Goal: Complete application form

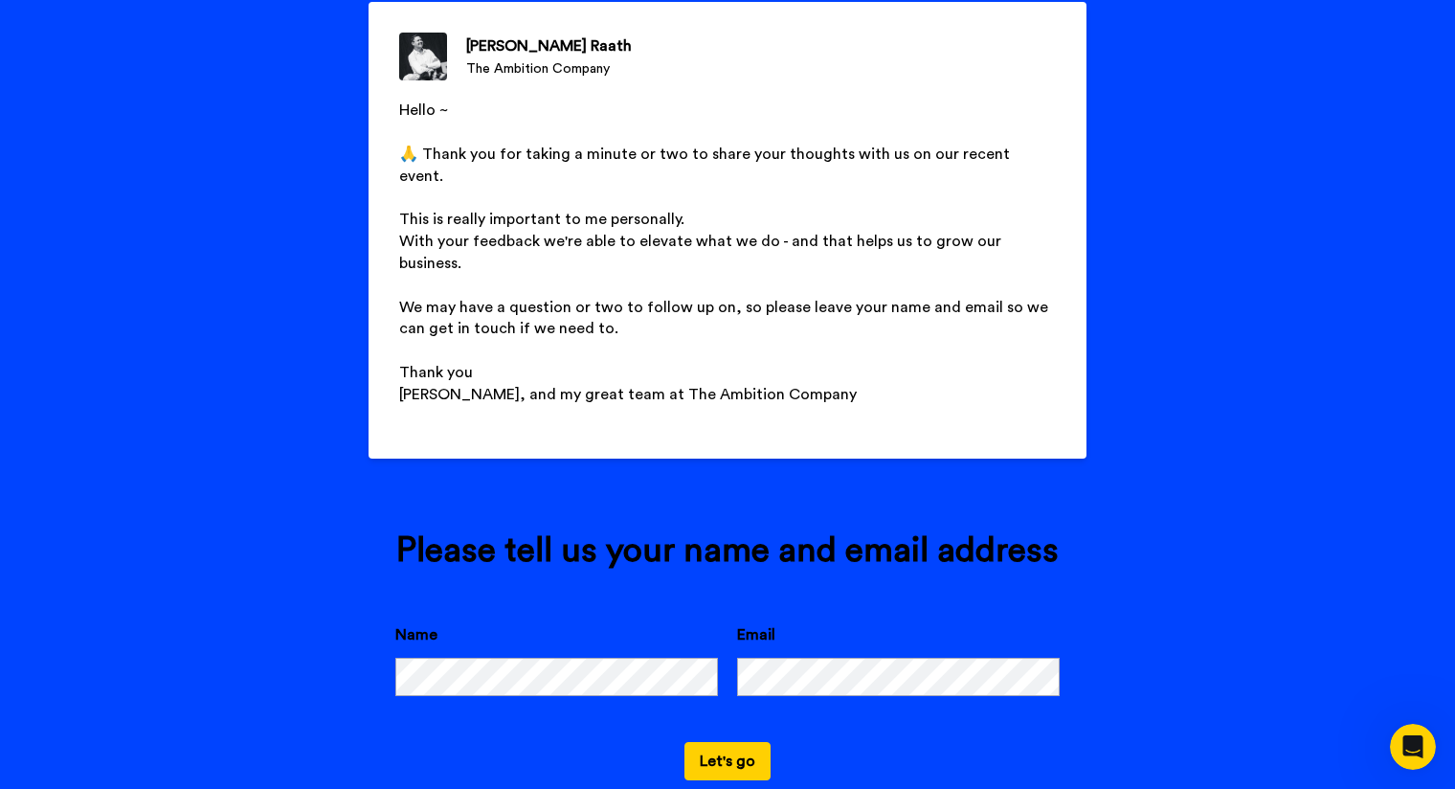
click at [712, 742] on button "Let's go" at bounding box center [727, 761] width 86 height 38
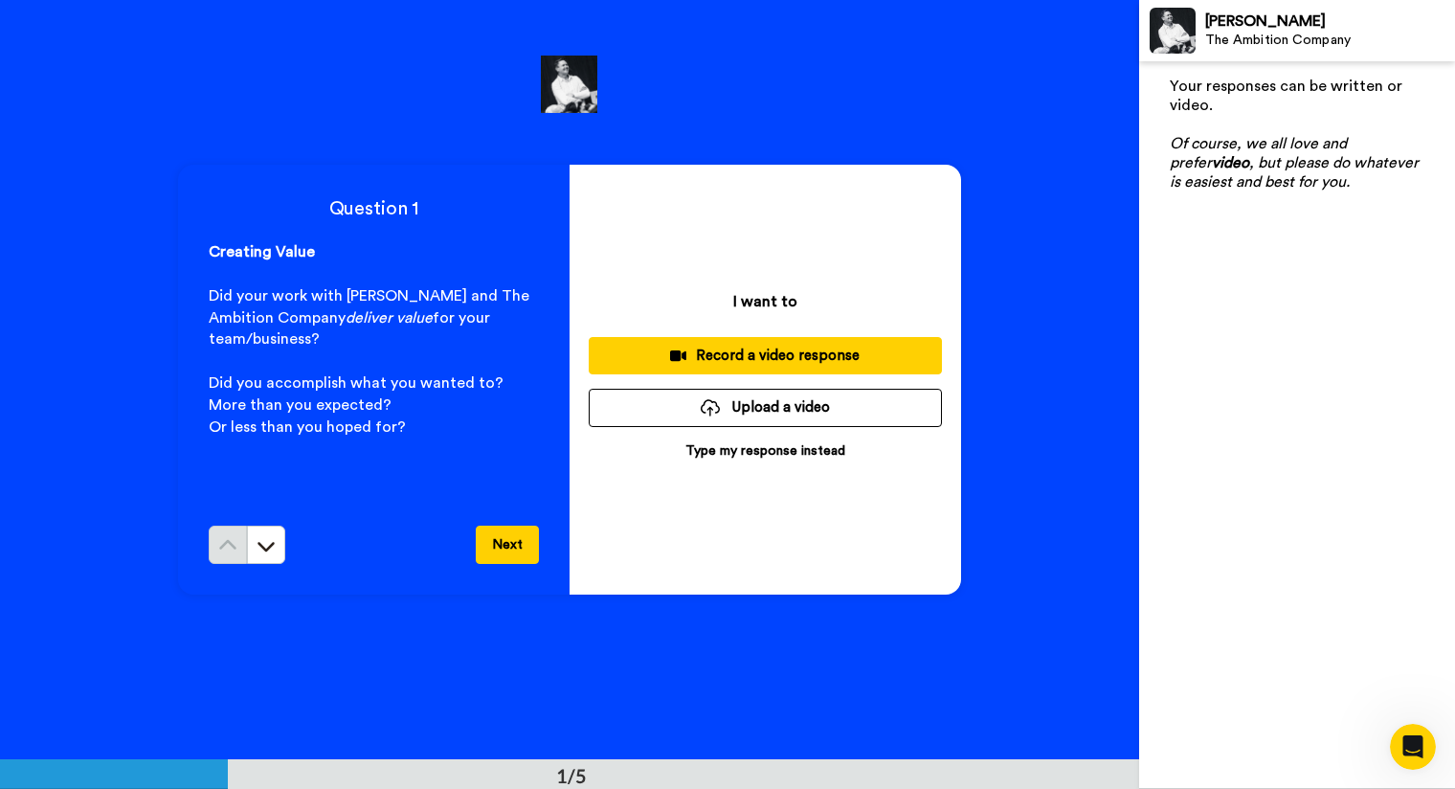
click at [778, 447] on p "Type my response instead" at bounding box center [765, 450] width 160 height 19
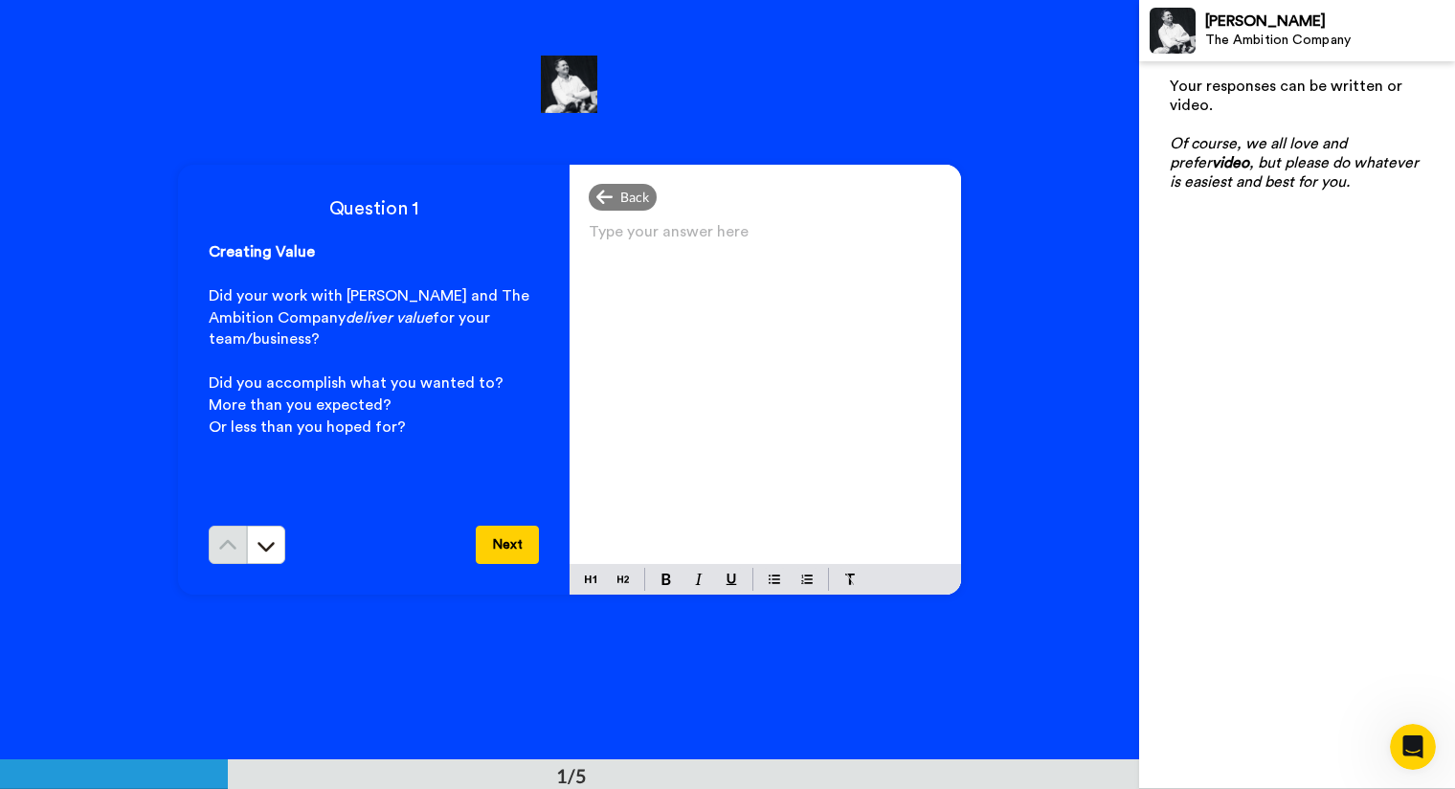
click at [708, 240] on p "Type your answer here ﻿" at bounding box center [765, 239] width 353 height 27
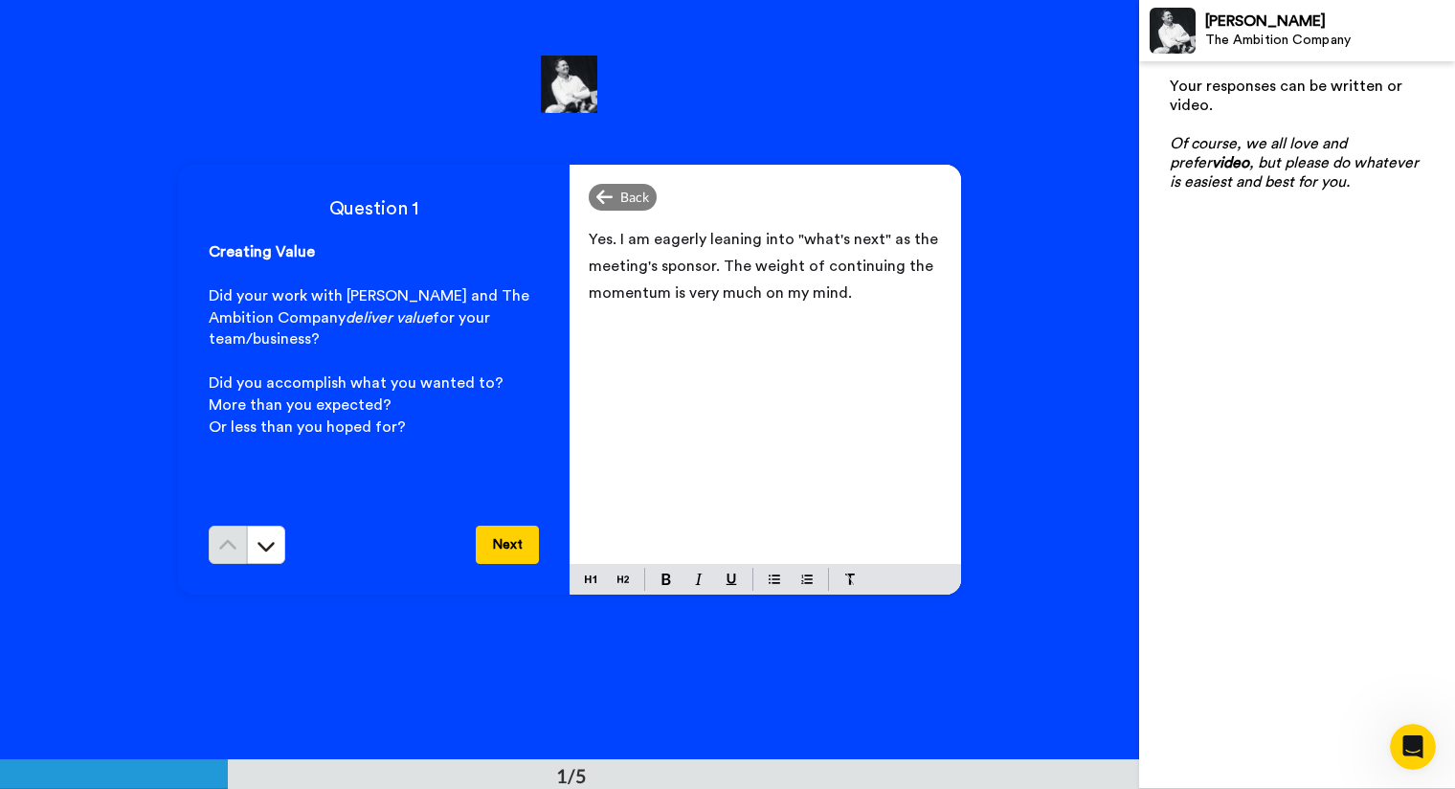
click at [501, 539] on button "Next" at bounding box center [507, 544] width 63 height 38
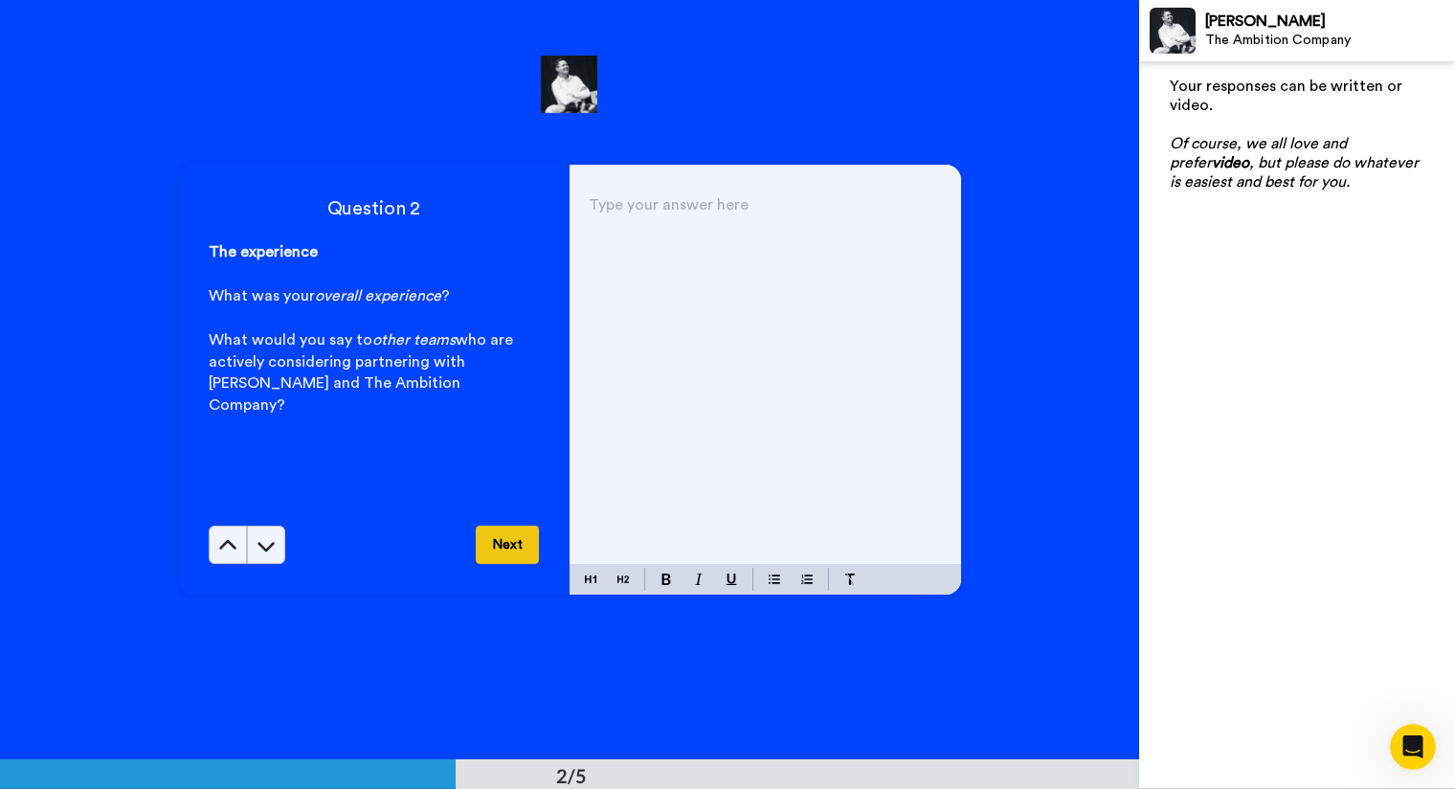
scroll to position [760, 0]
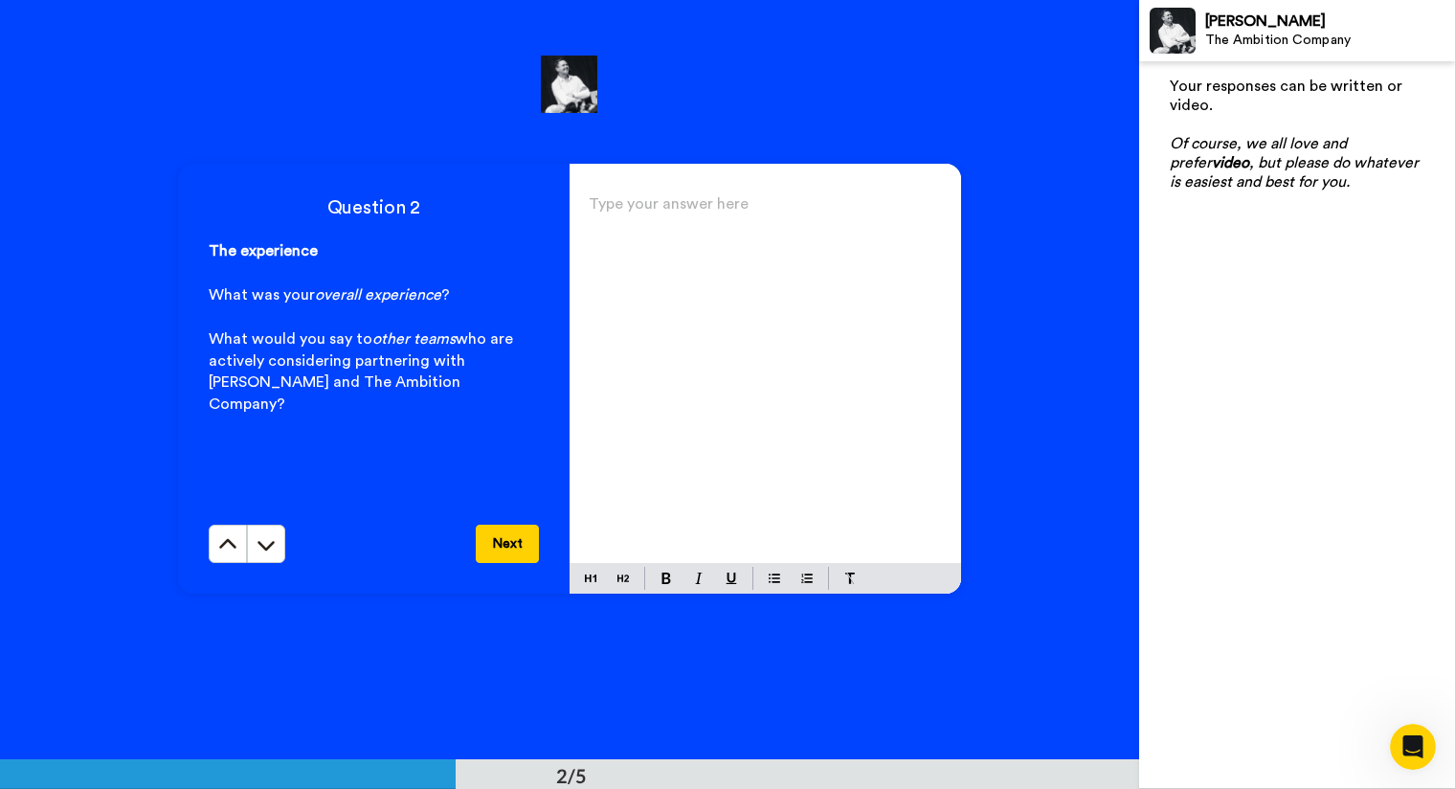
click at [668, 241] on div "Type your answer here ﻿" at bounding box center [764, 376] width 391 height 372
click at [484, 561] on button "Next" at bounding box center [507, 543] width 63 height 38
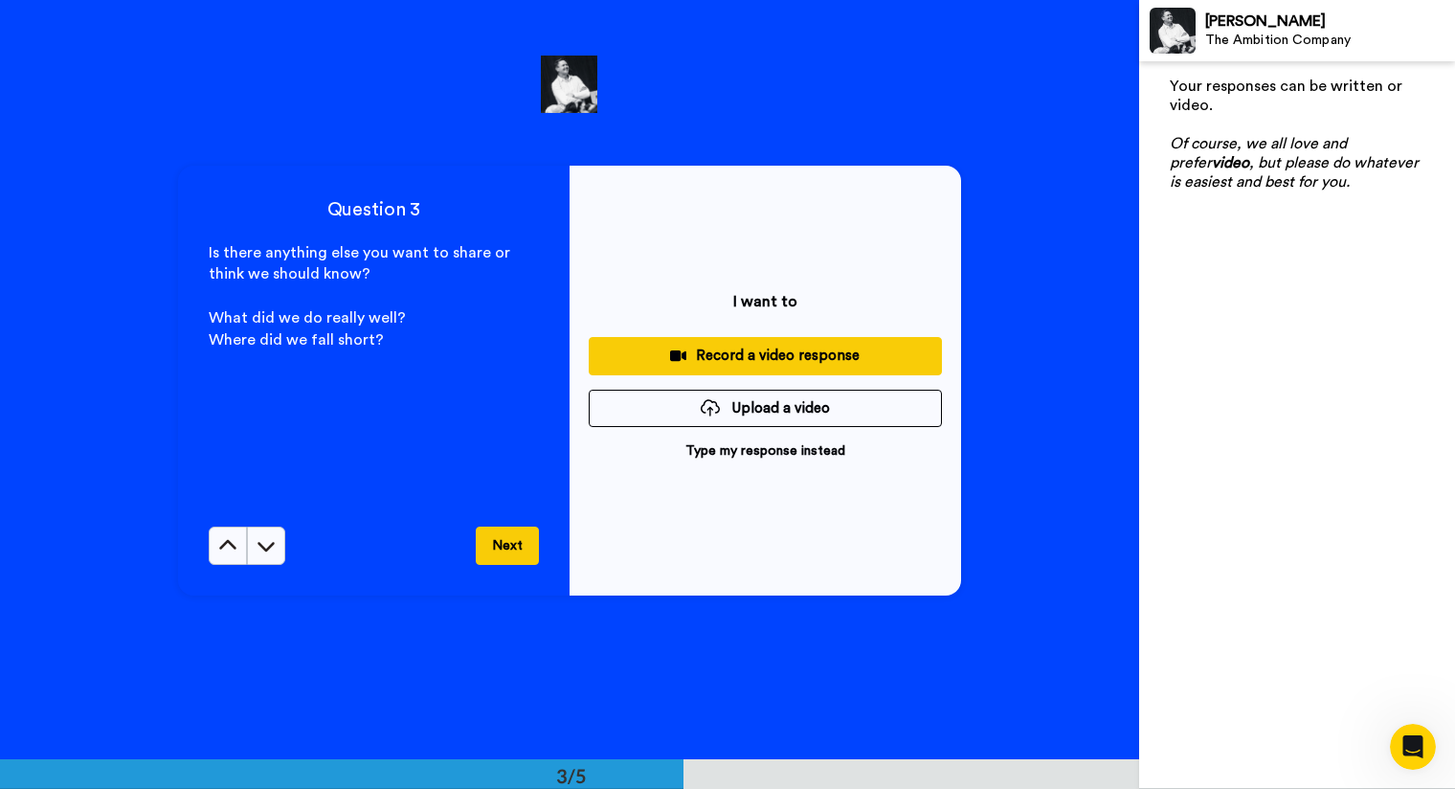
scroll to position [1519, 0]
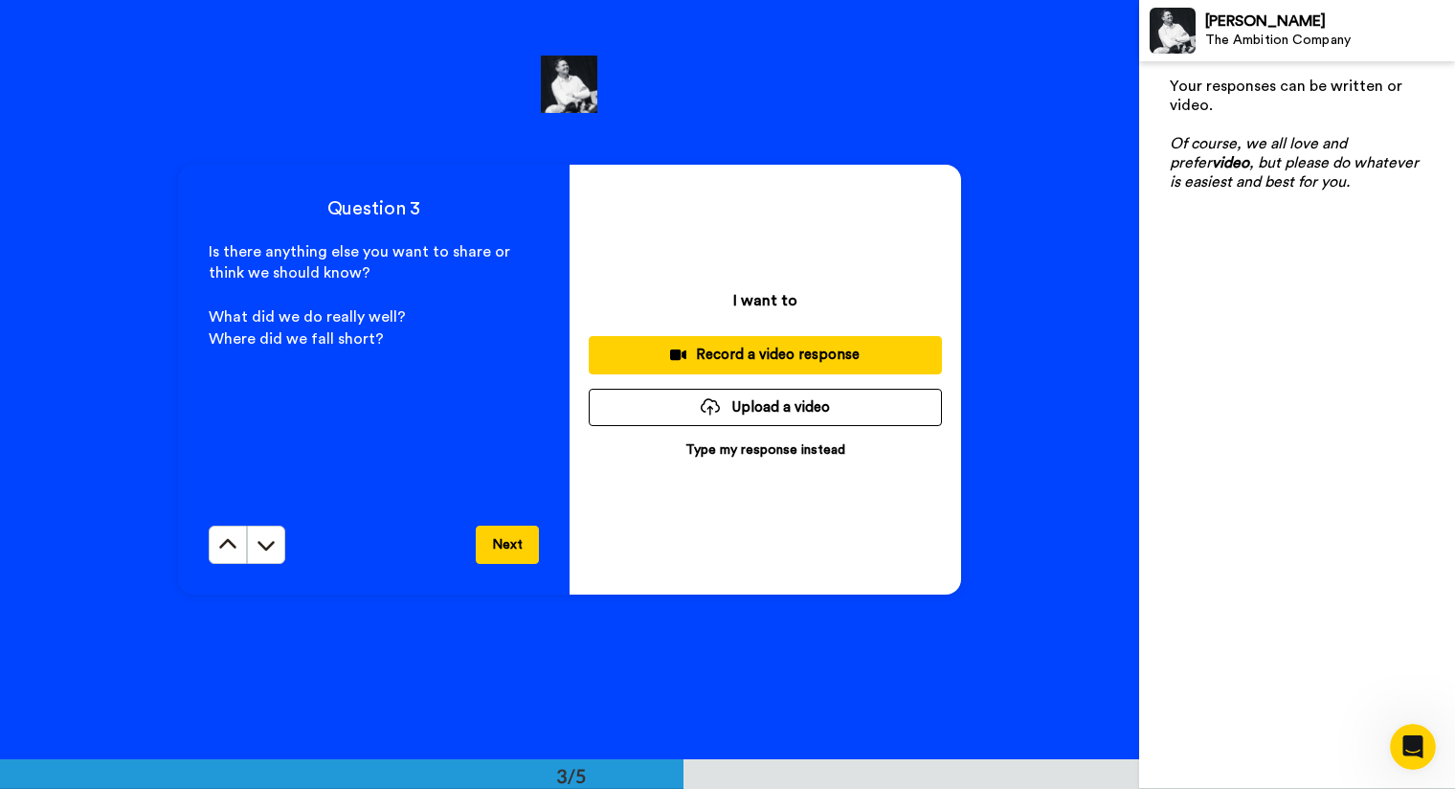
click at [502, 541] on button "Next" at bounding box center [507, 544] width 63 height 38
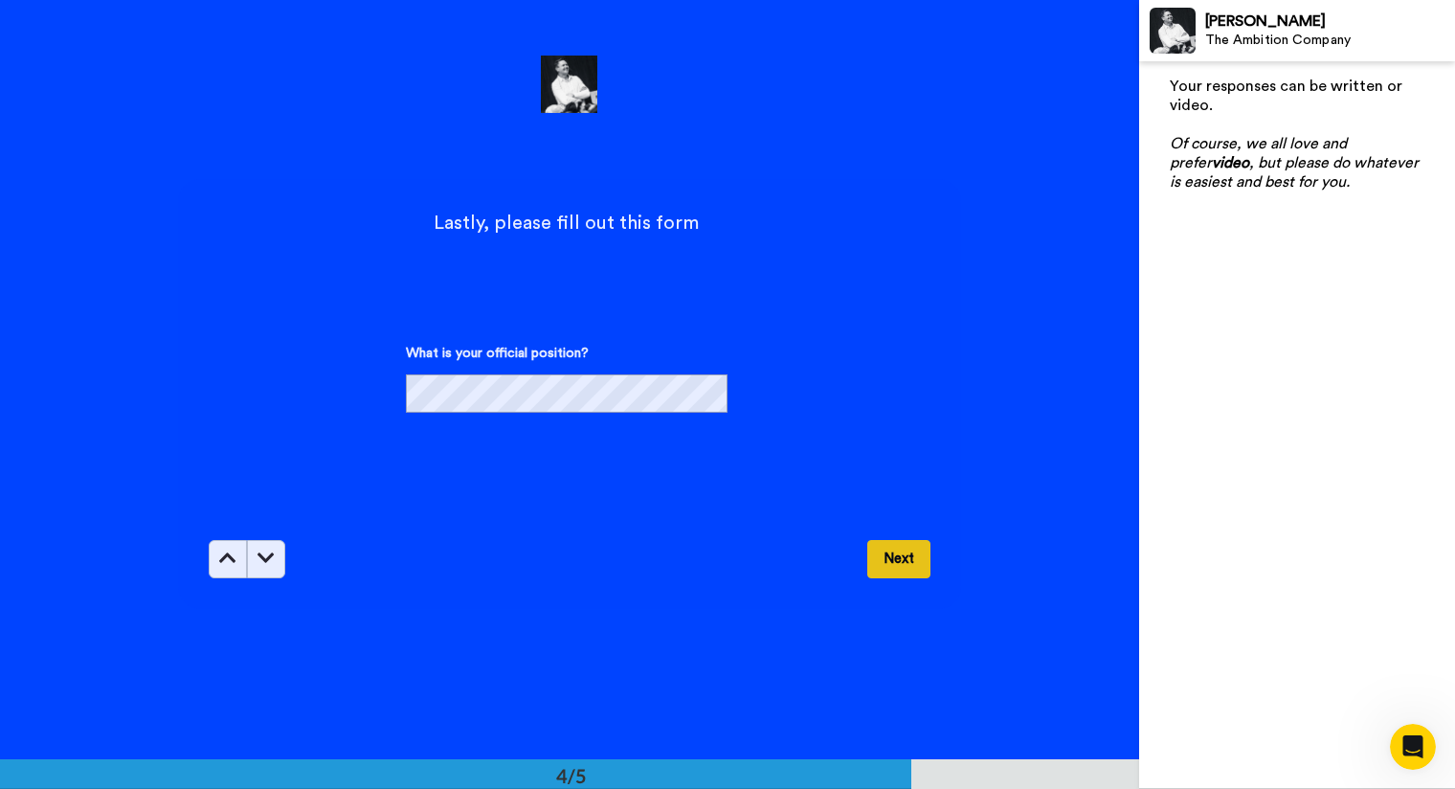
scroll to position [2278, 0]
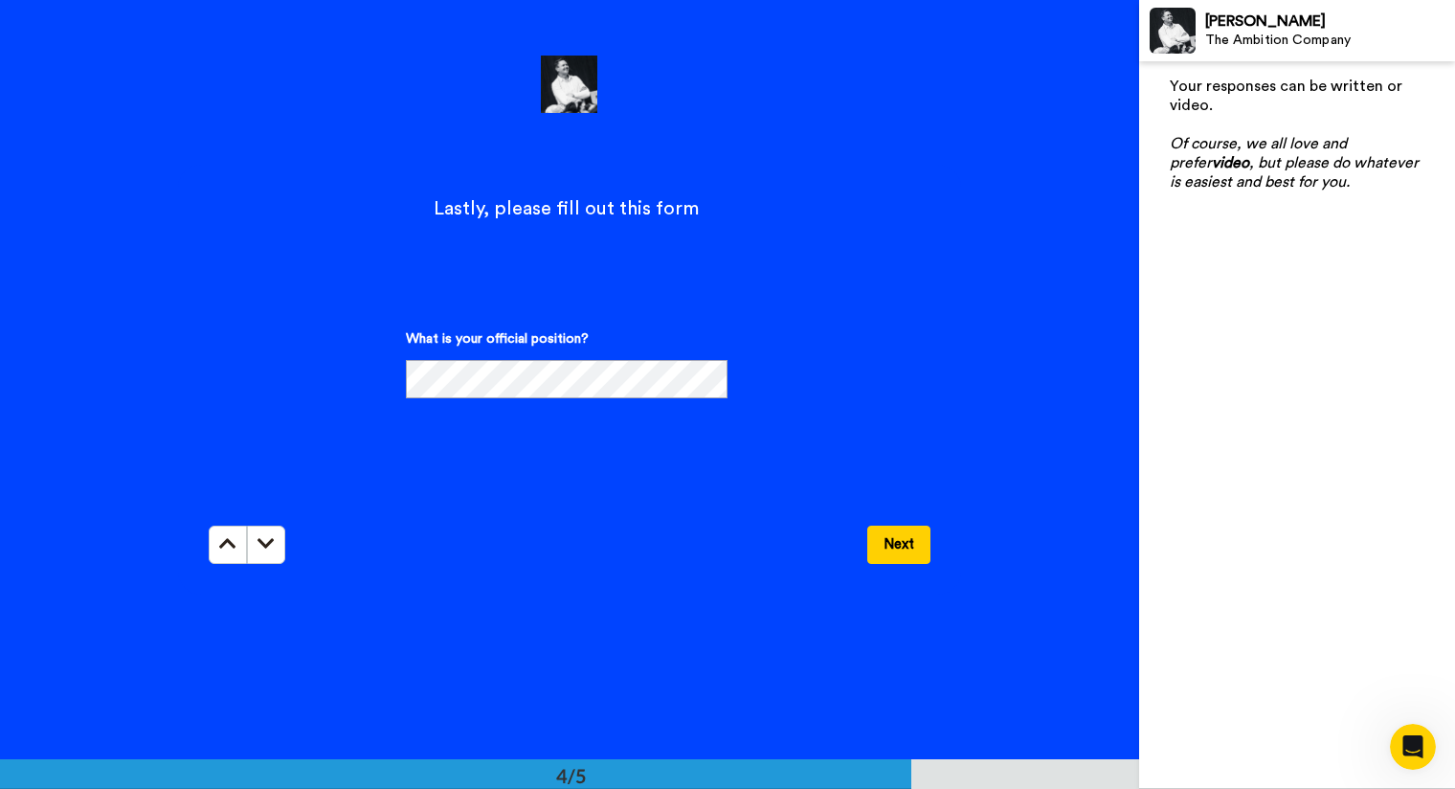
click at [895, 539] on button "Next" at bounding box center [898, 544] width 63 height 38
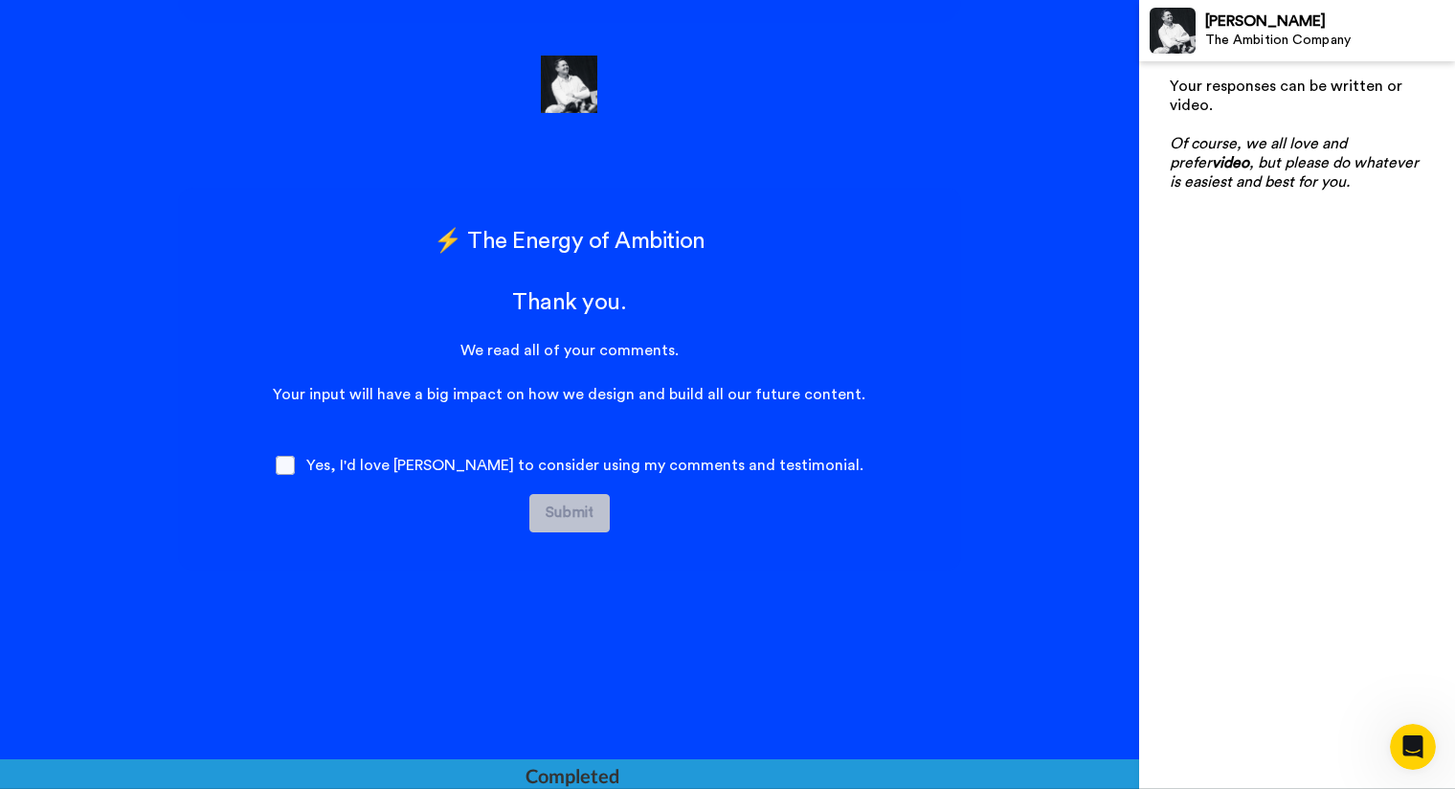
scroll to position [2849, 0]
